Goal: Task Accomplishment & Management: Use online tool/utility

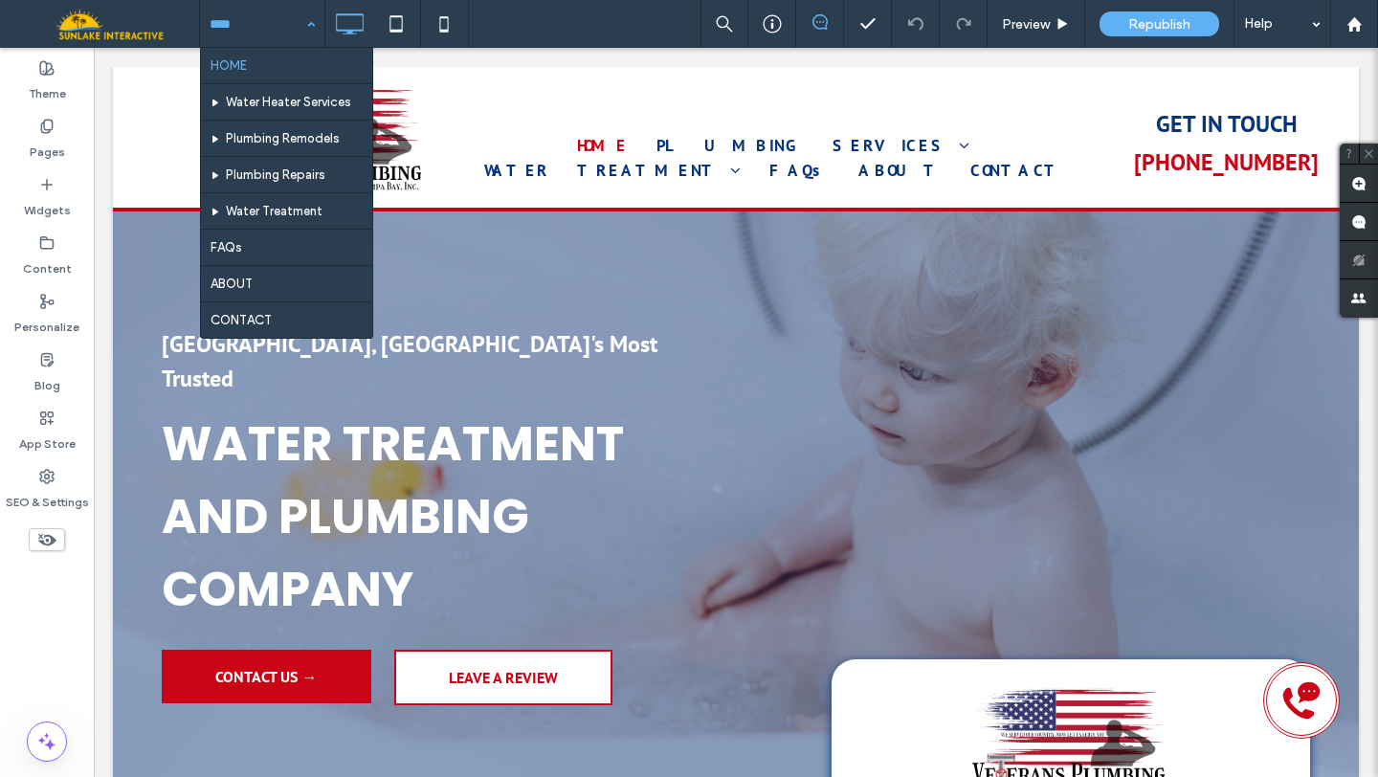
click at [111, 31] on span at bounding box center [106, 24] width 185 height 38
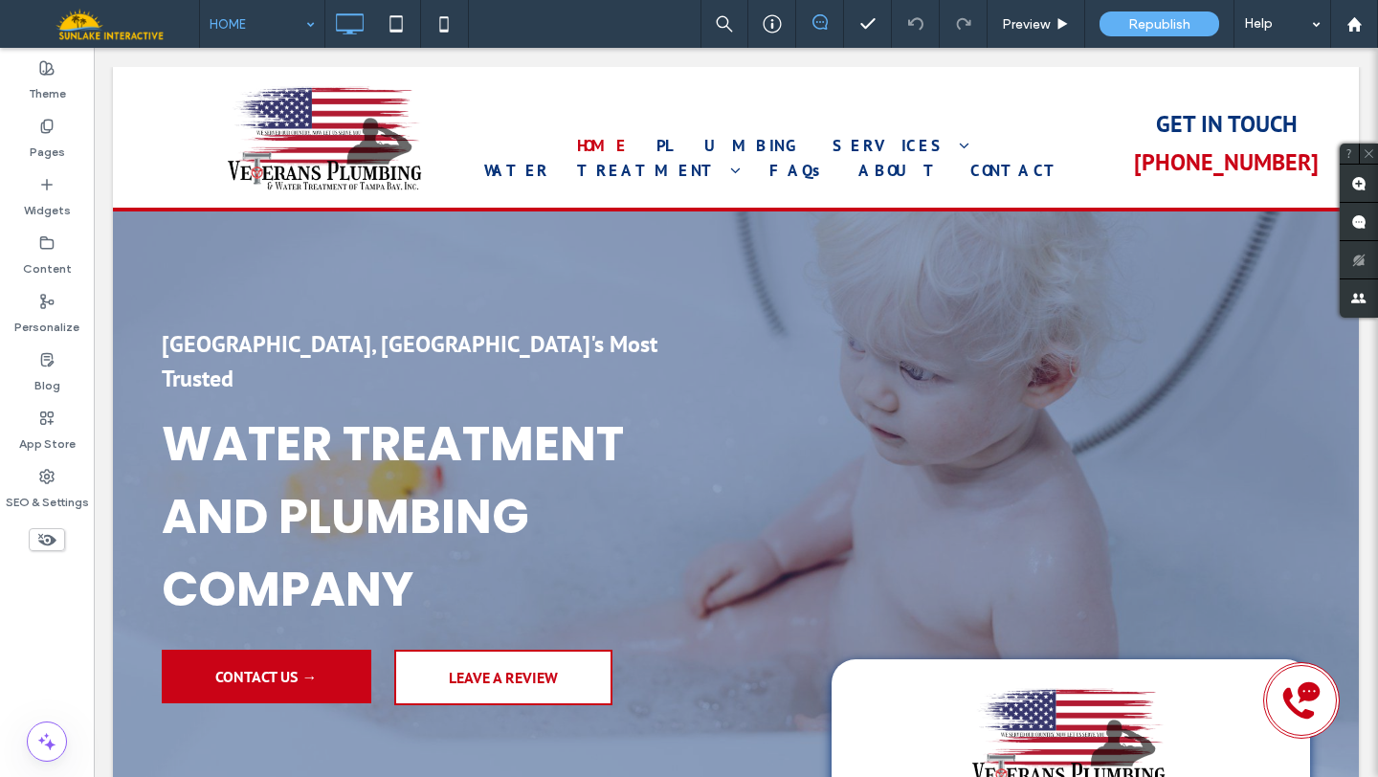
click at [111, 31] on span at bounding box center [106, 24] width 185 height 38
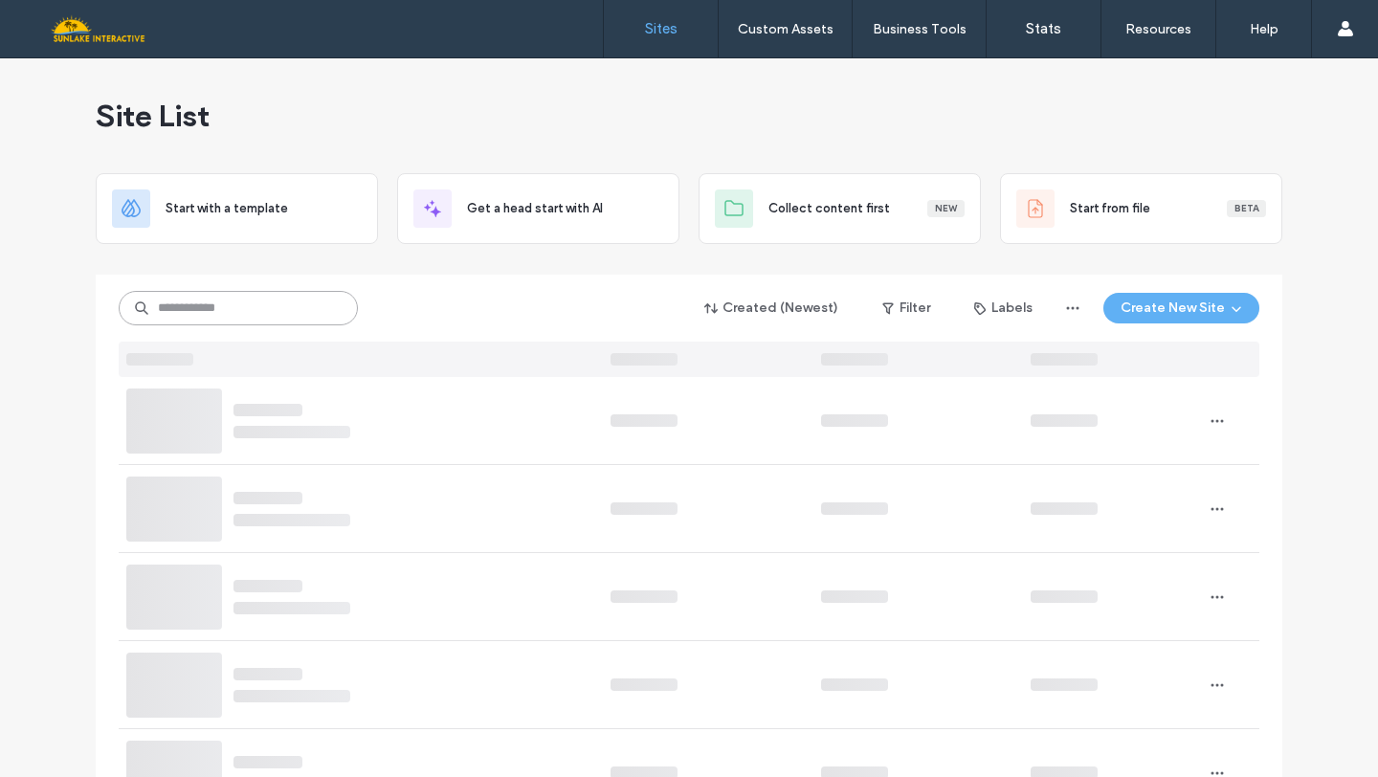
click at [243, 310] on input at bounding box center [238, 308] width 239 height 34
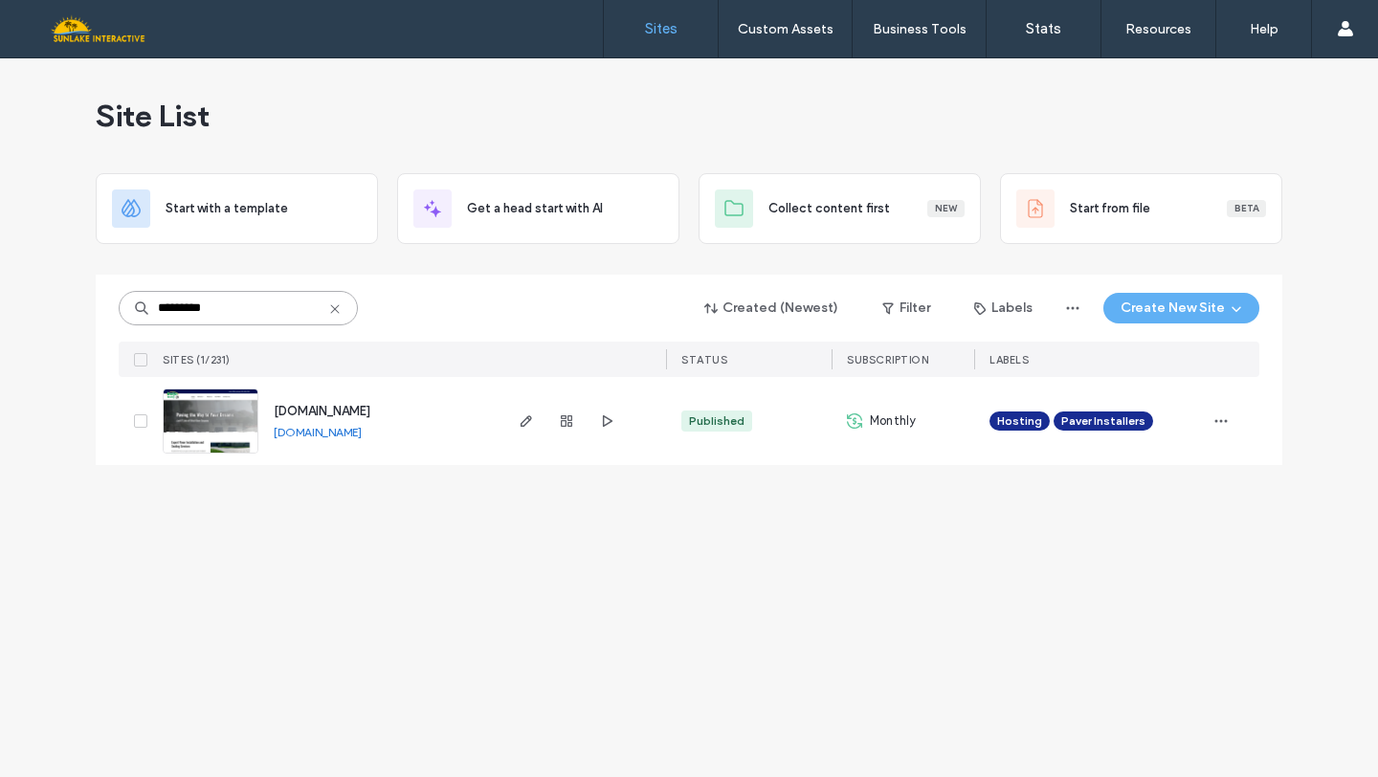
type input "*********"
click at [362, 429] on link "www.brazilianbrickpaversfl.com" at bounding box center [318, 432] width 88 height 14
click at [338, 307] on icon at bounding box center [334, 308] width 15 height 15
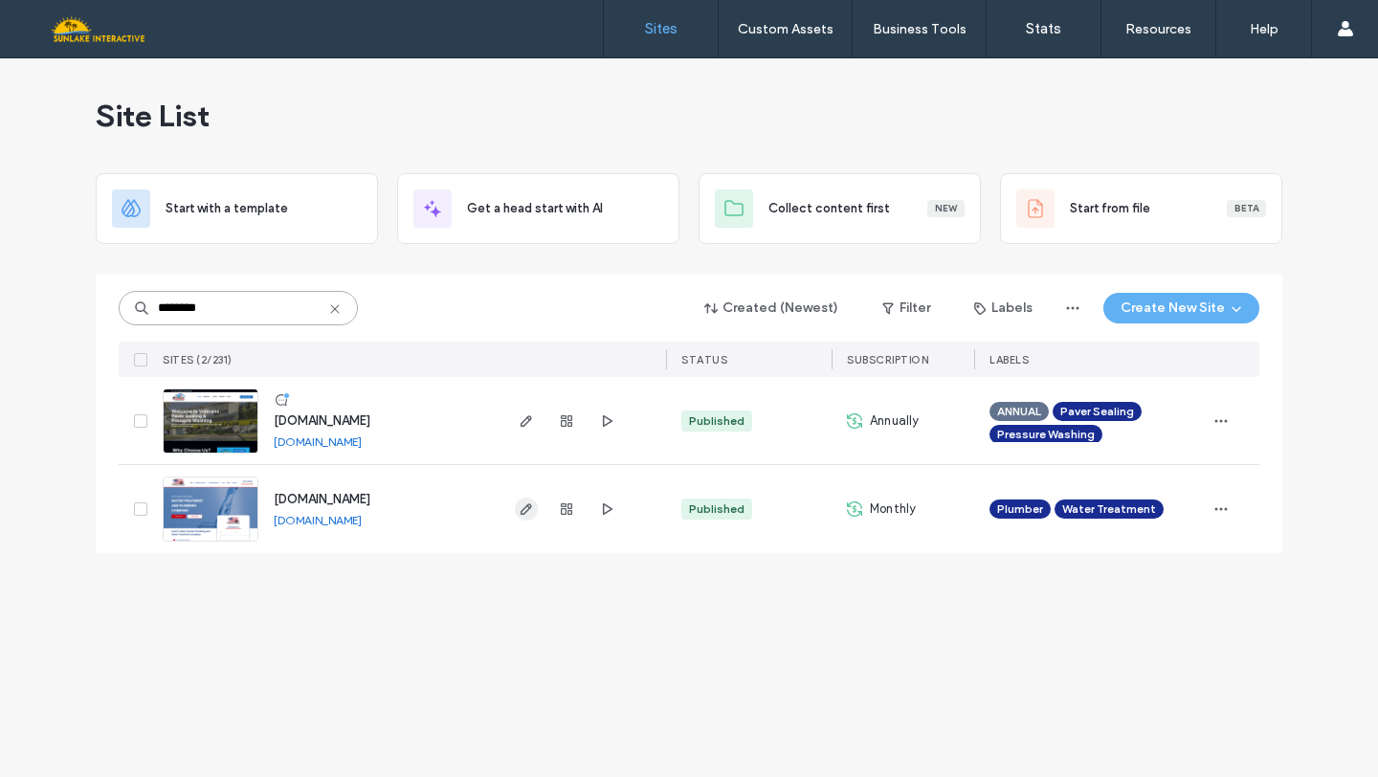
type input "********"
click at [524, 512] on use "button" at bounding box center [525, 508] width 11 height 11
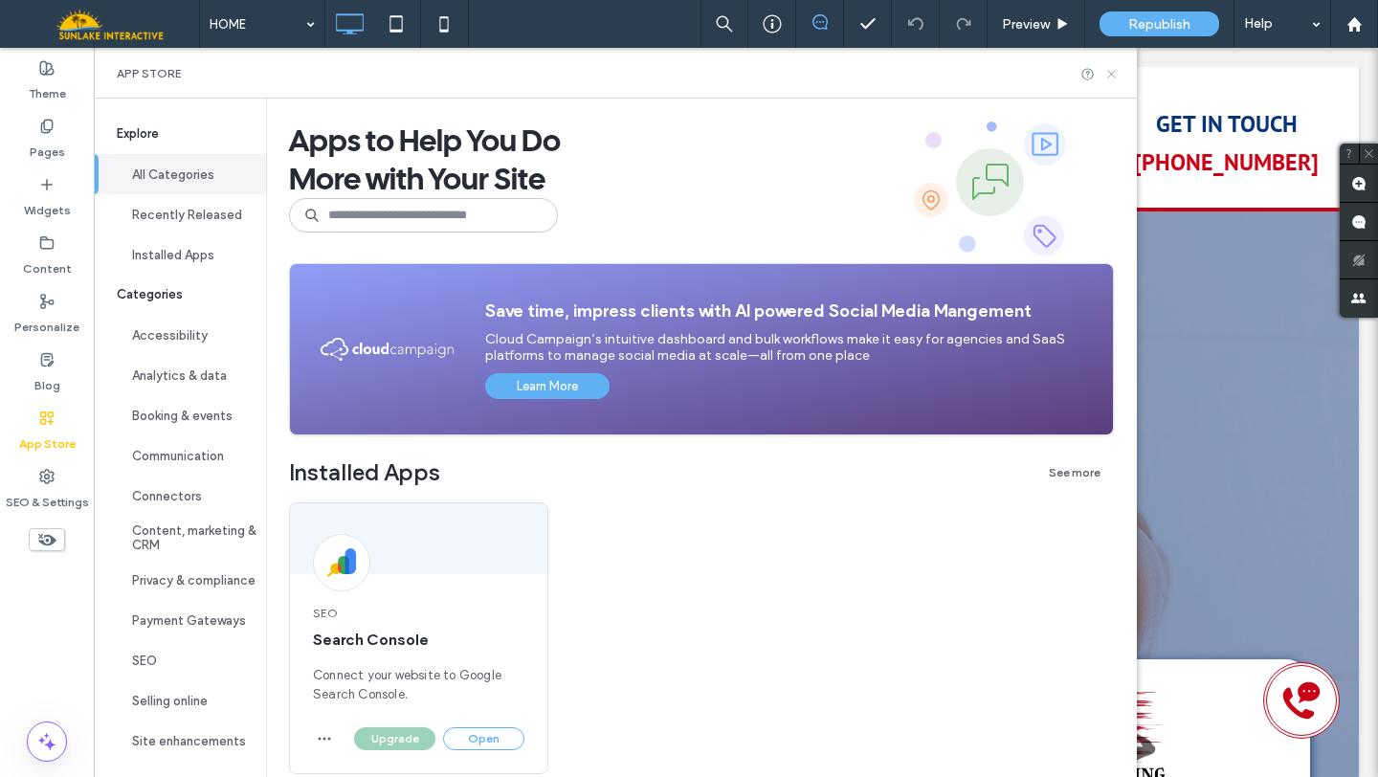
click at [1116, 78] on icon at bounding box center [1111, 74] width 14 height 14
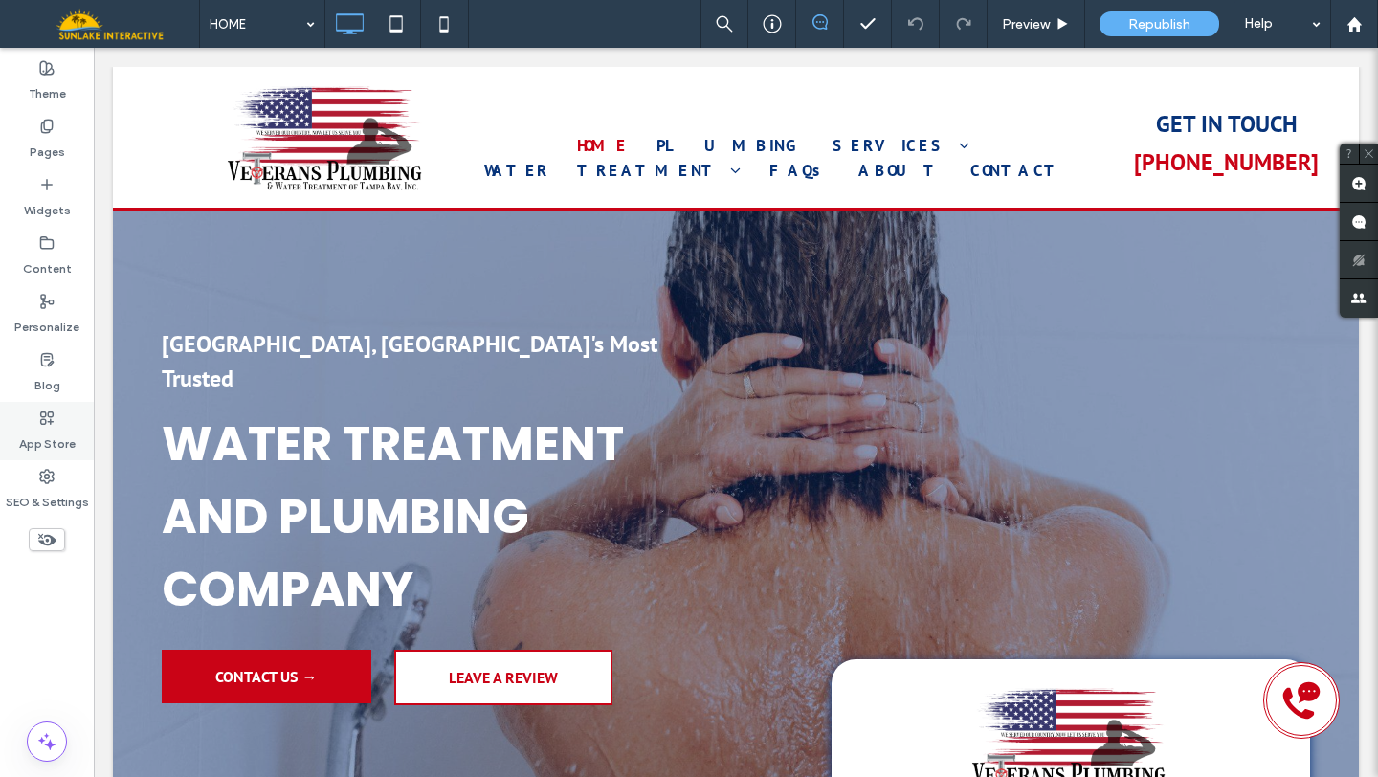
click at [34, 431] on label "App Store" at bounding box center [47, 439] width 56 height 27
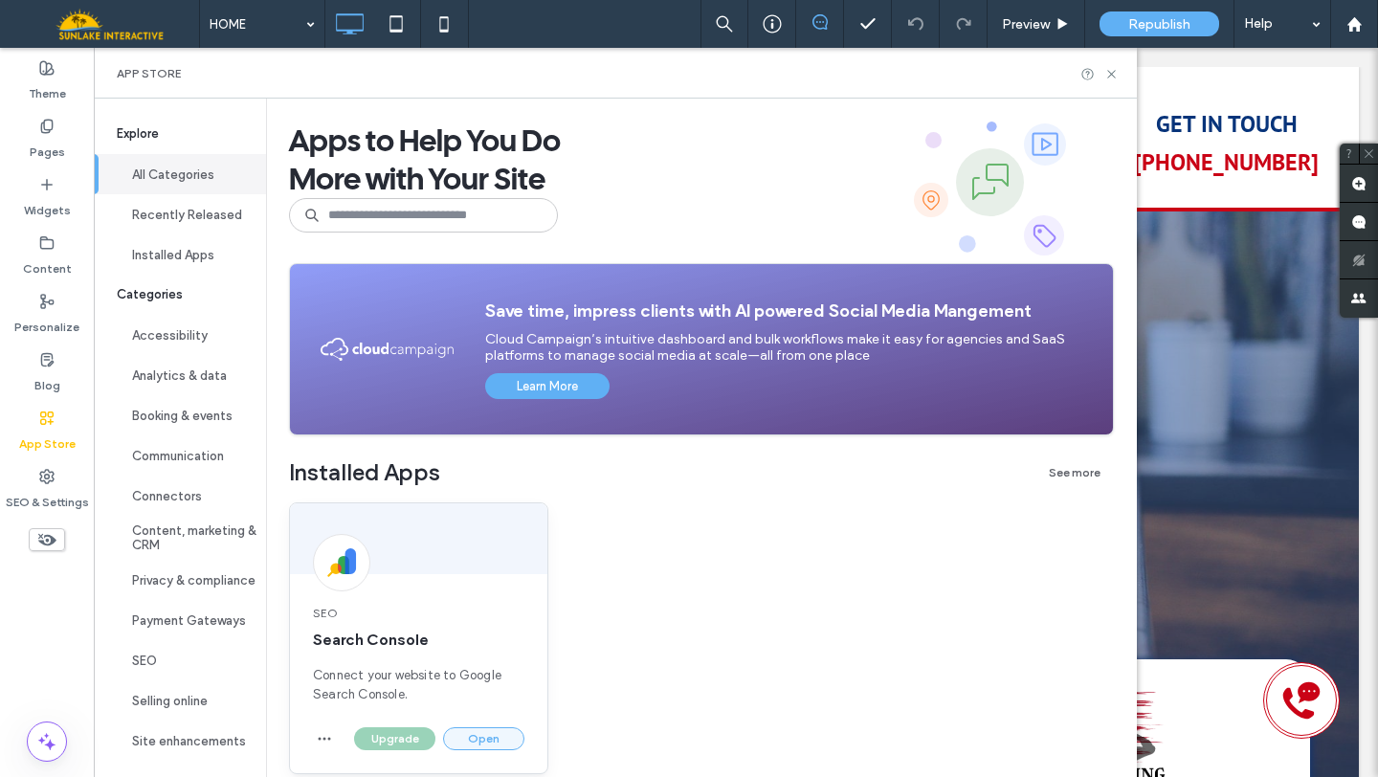
click at [476, 740] on button "Open" at bounding box center [483, 738] width 81 height 23
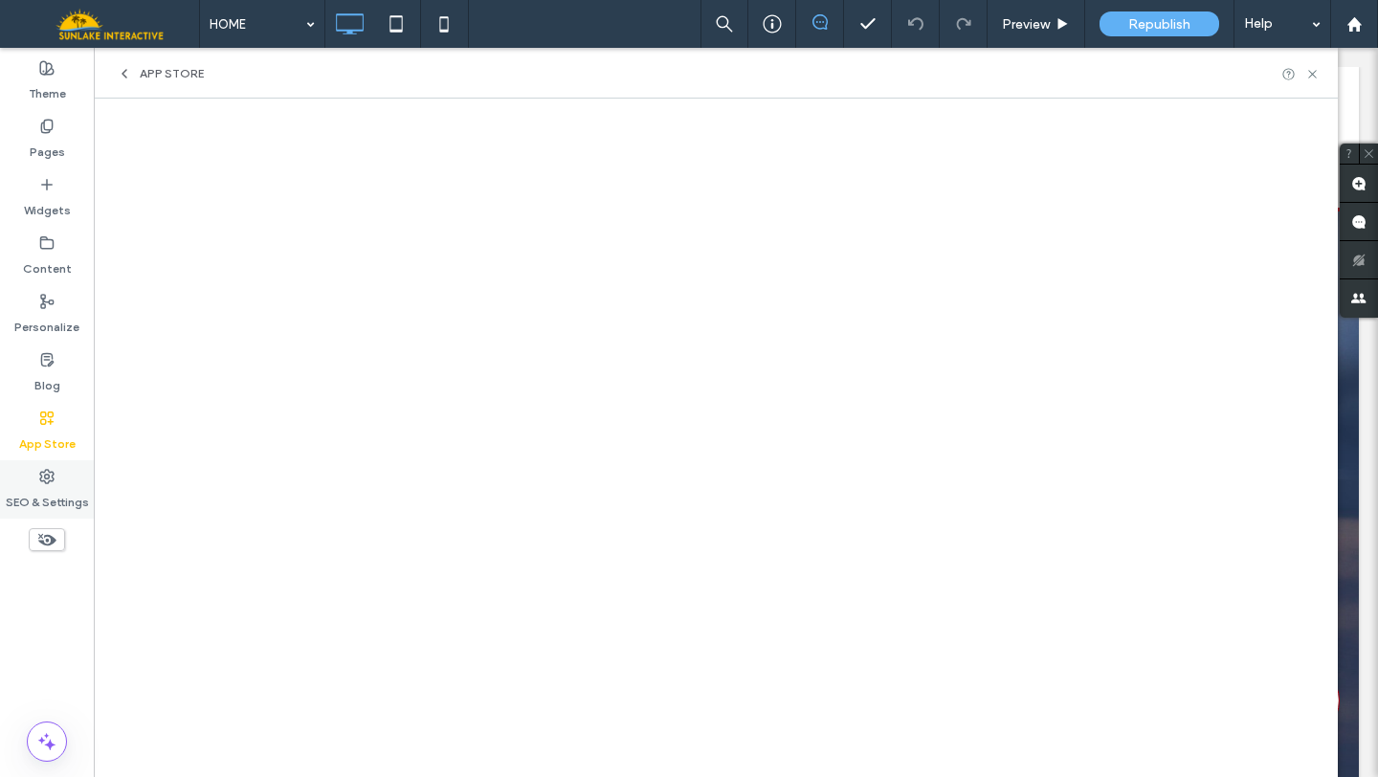
click at [40, 497] on label "SEO & Settings" at bounding box center [47, 497] width 83 height 27
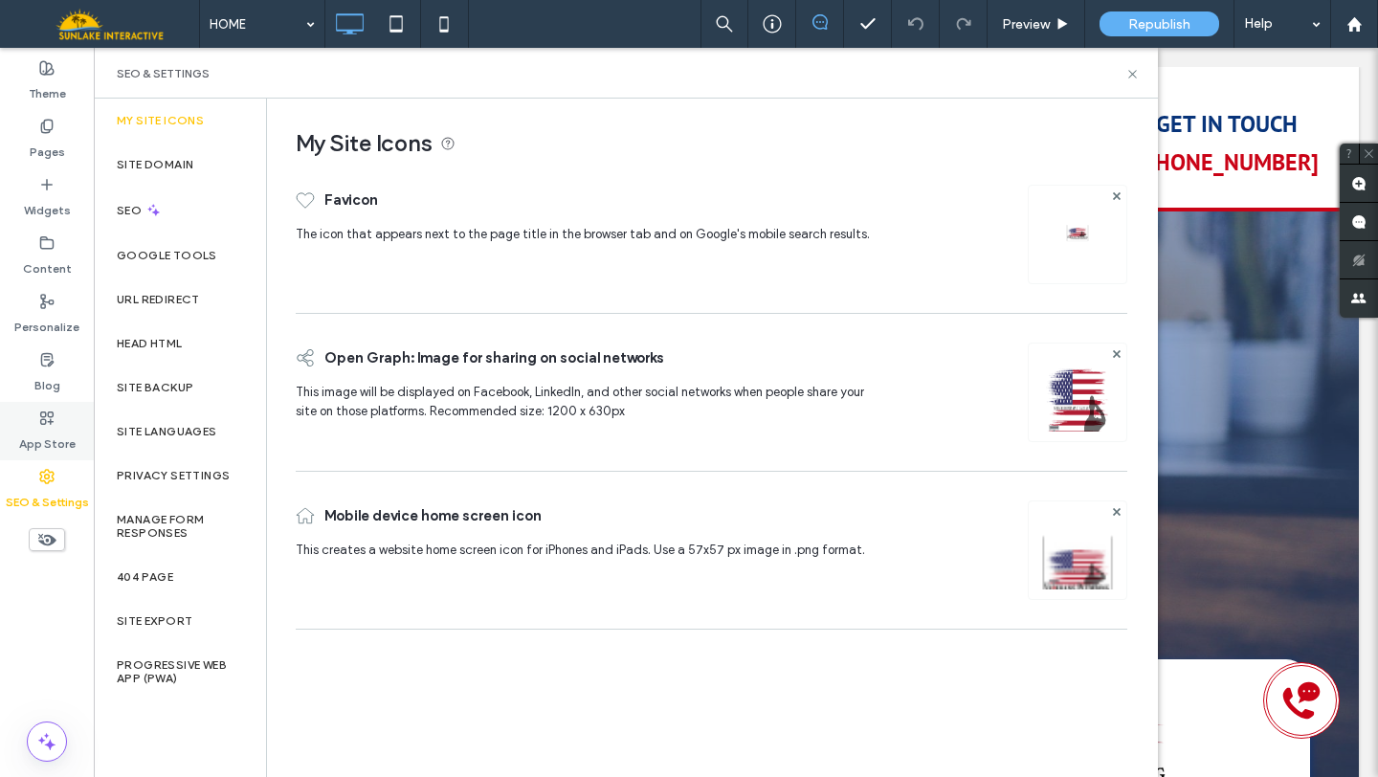
click at [49, 414] on icon at bounding box center [46, 417] width 15 height 15
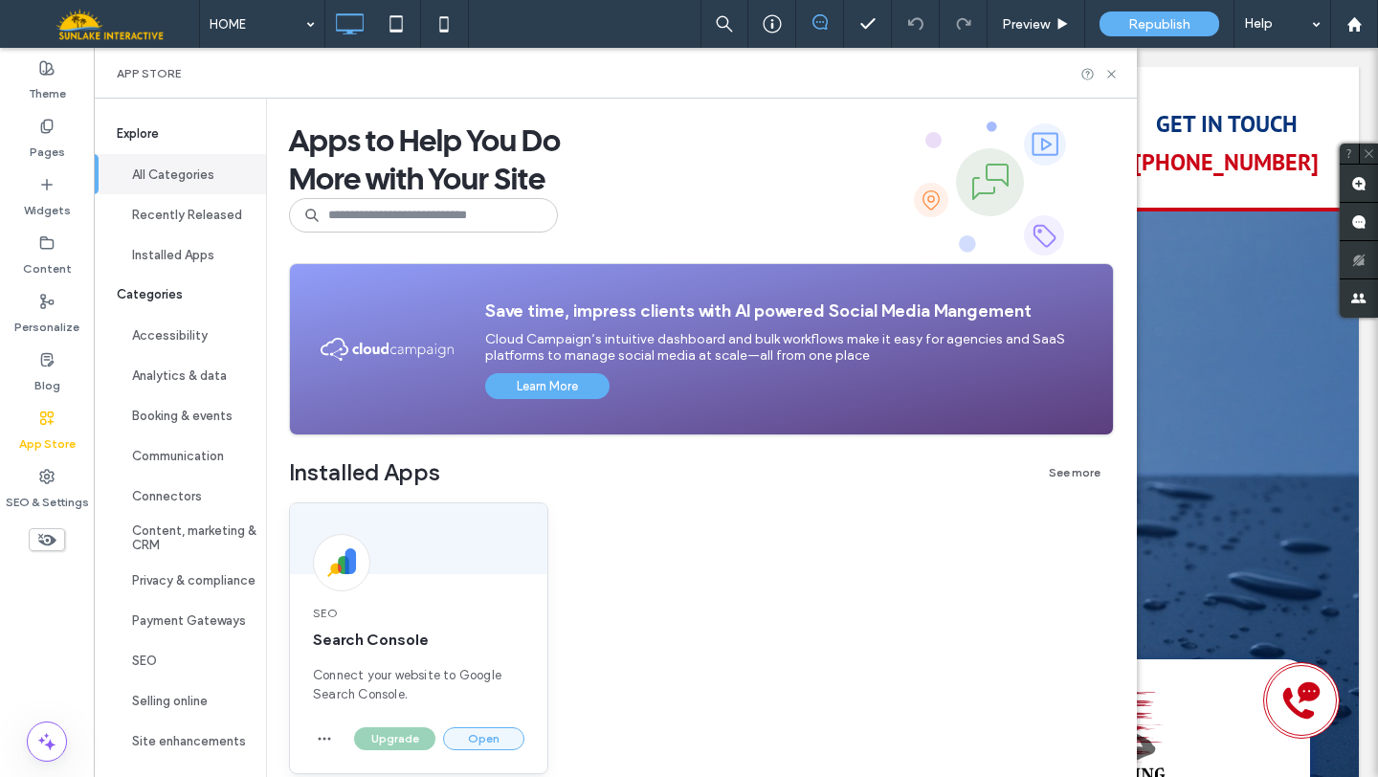
click at [454, 737] on button "Open" at bounding box center [483, 738] width 81 height 23
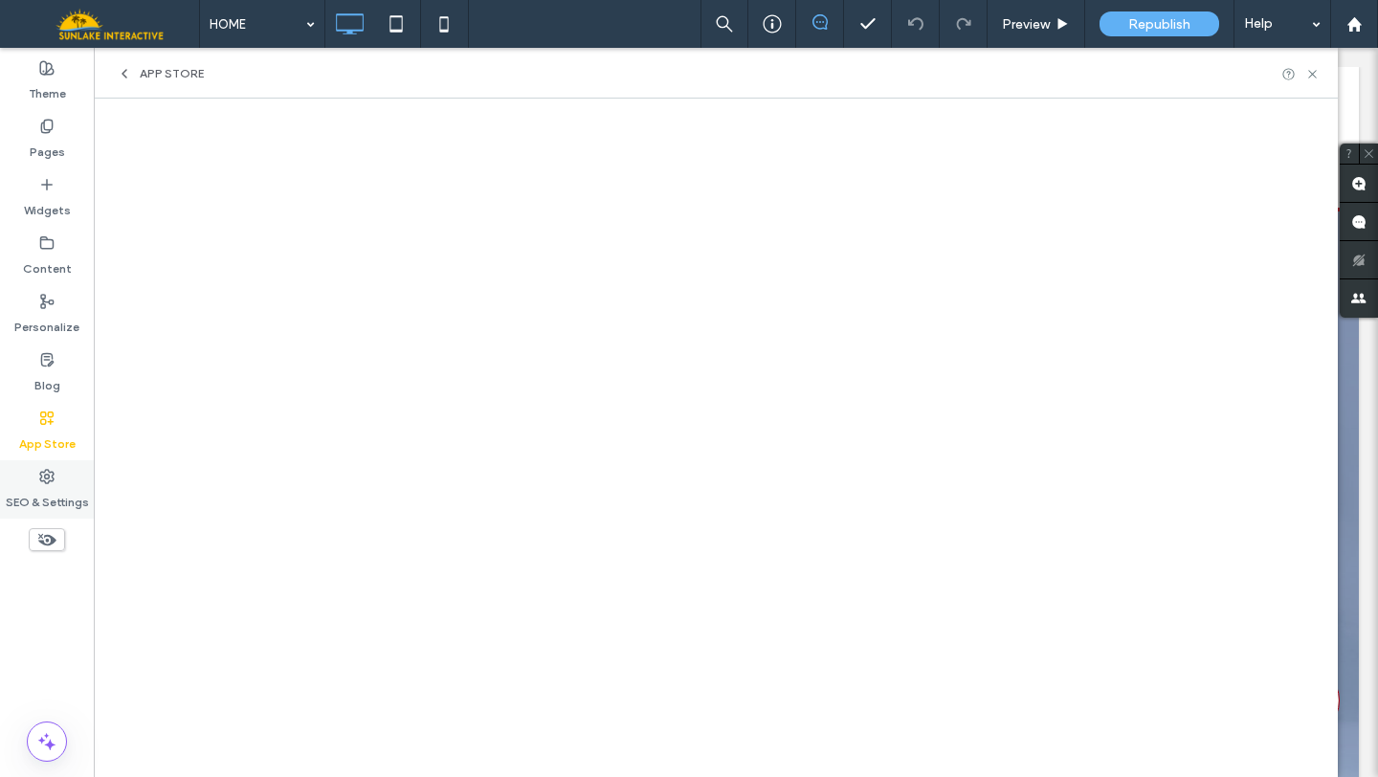
click at [30, 496] on label "SEO & Settings" at bounding box center [47, 497] width 83 height 27
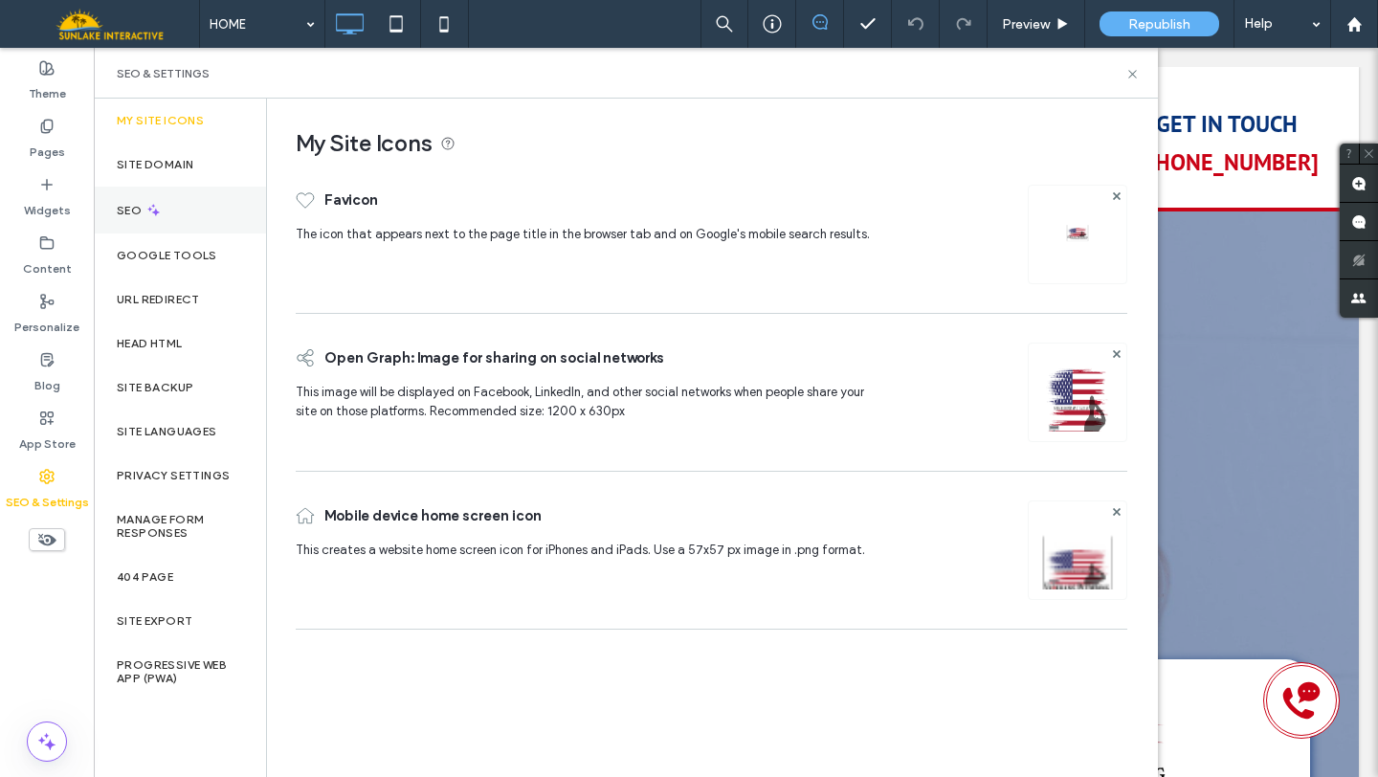
click at [133, 207] on label "SEO" at bounding box center [131, 210] width 29 height 13
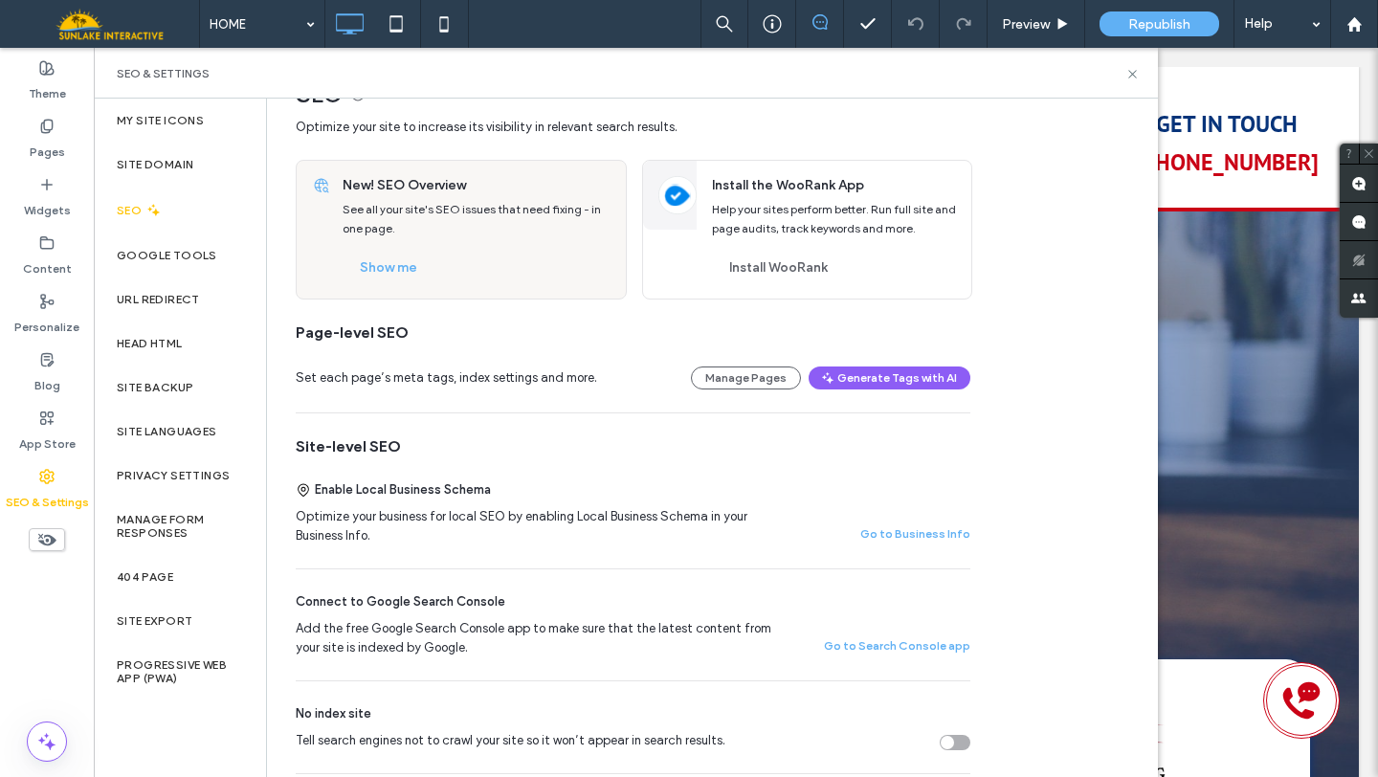
scroll to position [51, 0]
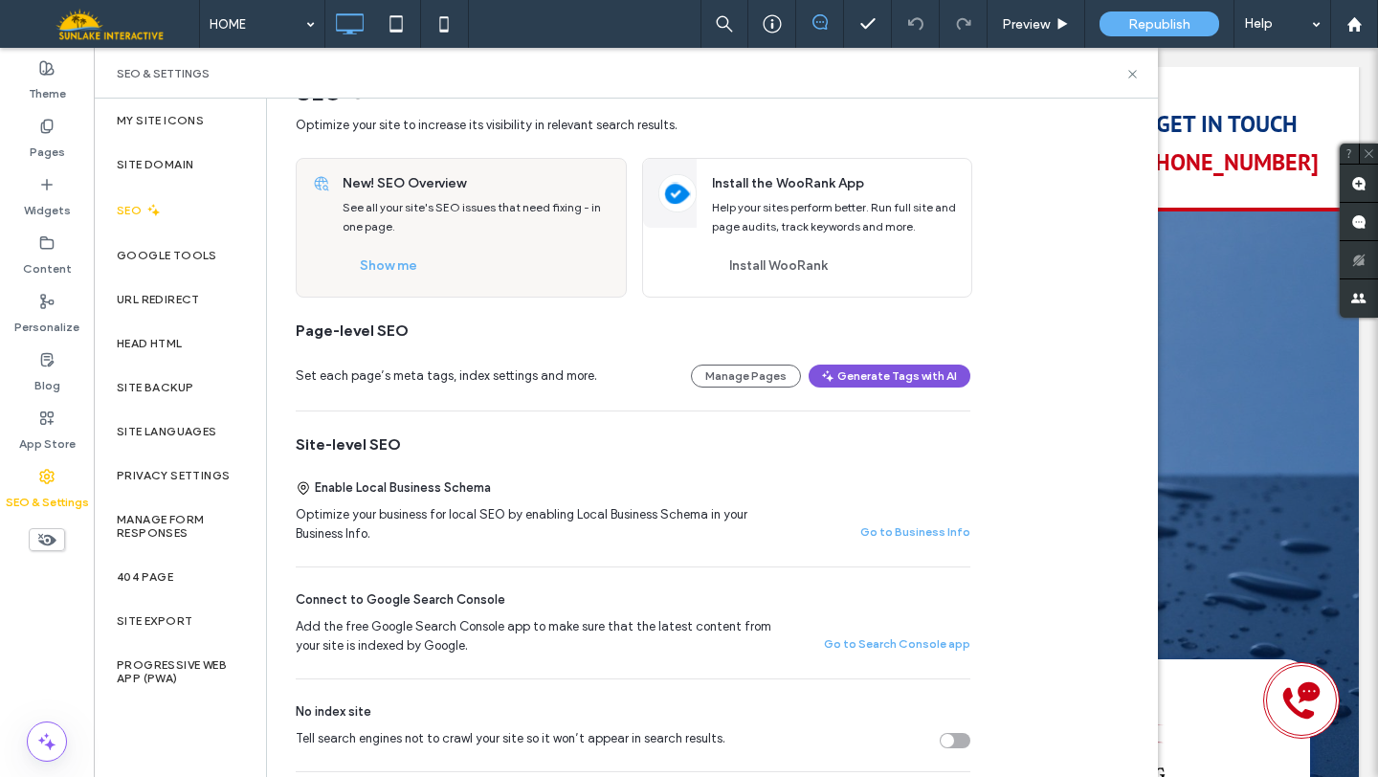
click at [943, 380] on button "Generate Tags with AI" at bounding box center [889, 375] width 162 height 23
